Goal: Information Seeking & Learning: Learn about a topic

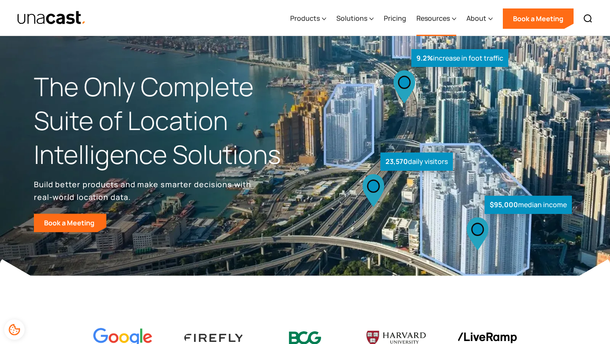
click at [445, 23] on div "Resources" at bounding box center [432, 18] width 33 height 10
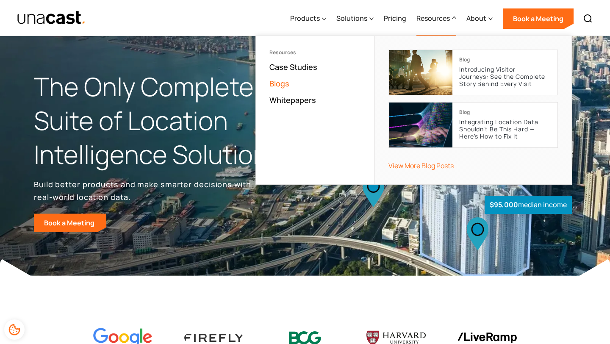
click at [277, 82] on link "Blogs" at bounding box center [279, 83] width 20 height 10
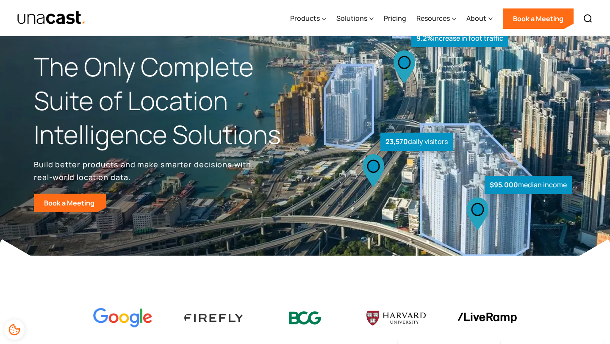
scroll to position [23, 0]
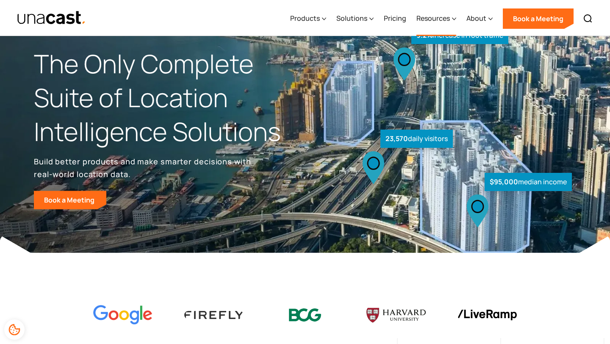
click at [437, 17] on div "Resources" at bounding box center [432, 18] width 33 height 10
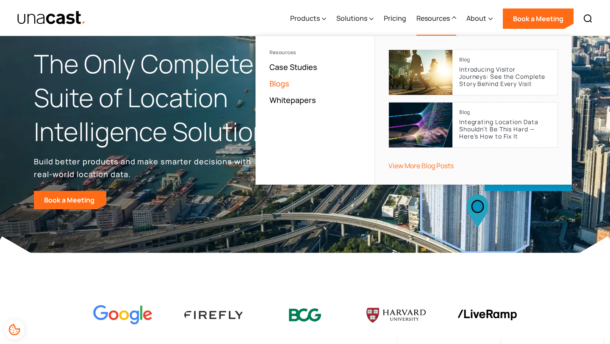
click at [282, 86] on link "Blogs" at bounding box center [279, 83] width 20 height 10
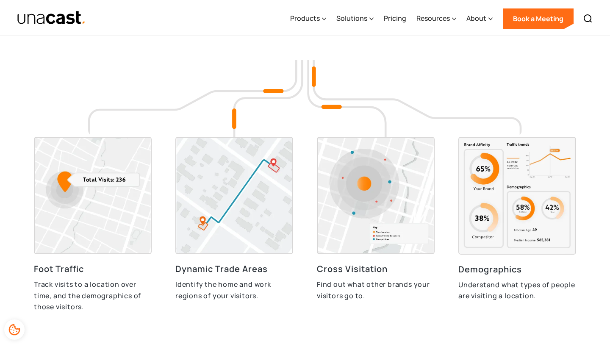
scroll to position [2442, 0]
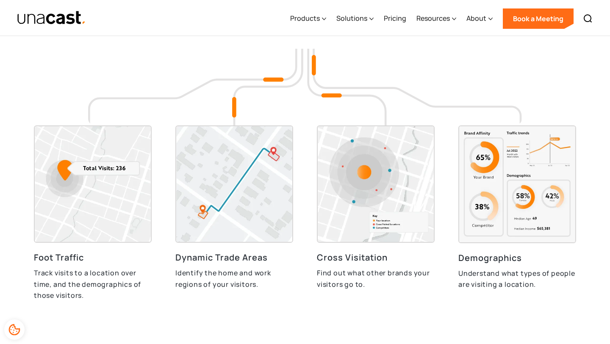
scroll to position [2406, 0]
